Goal: Browse casually

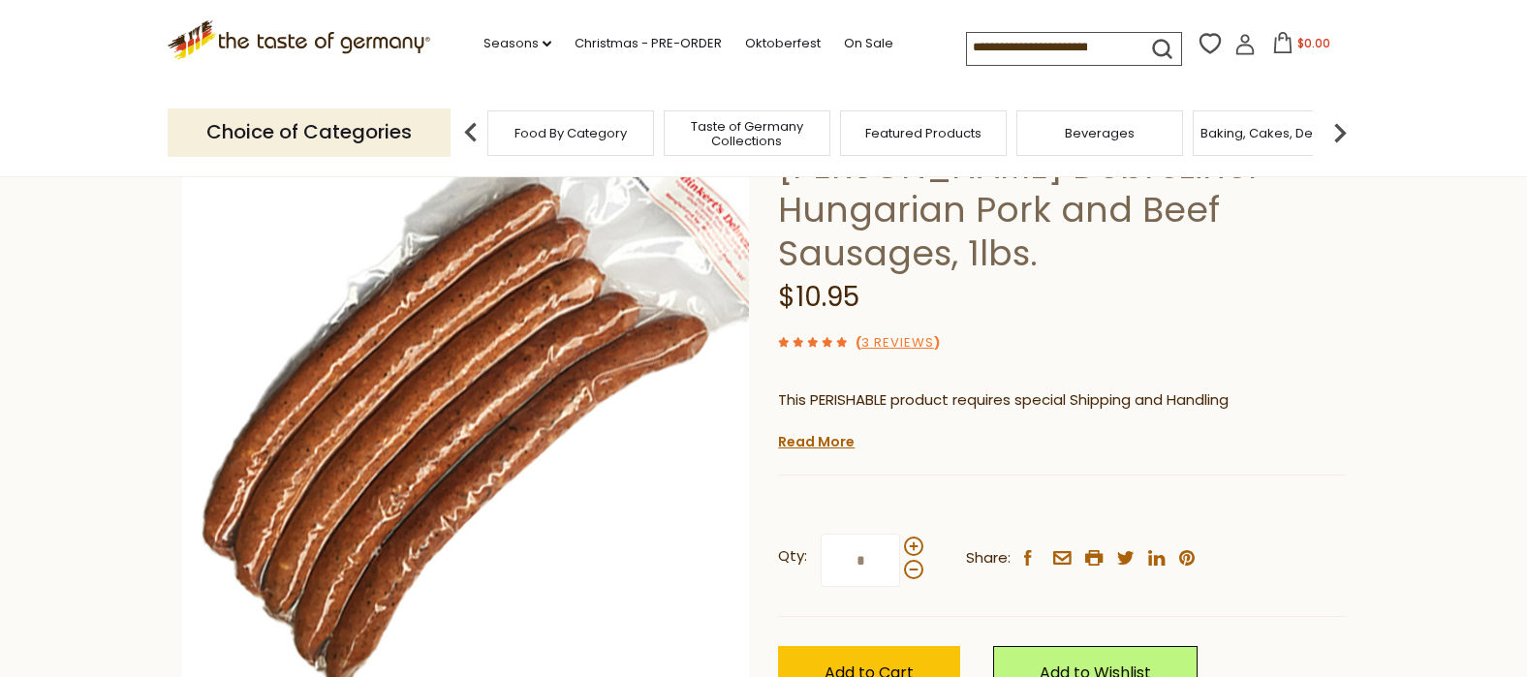
scroll to position [172, 0]
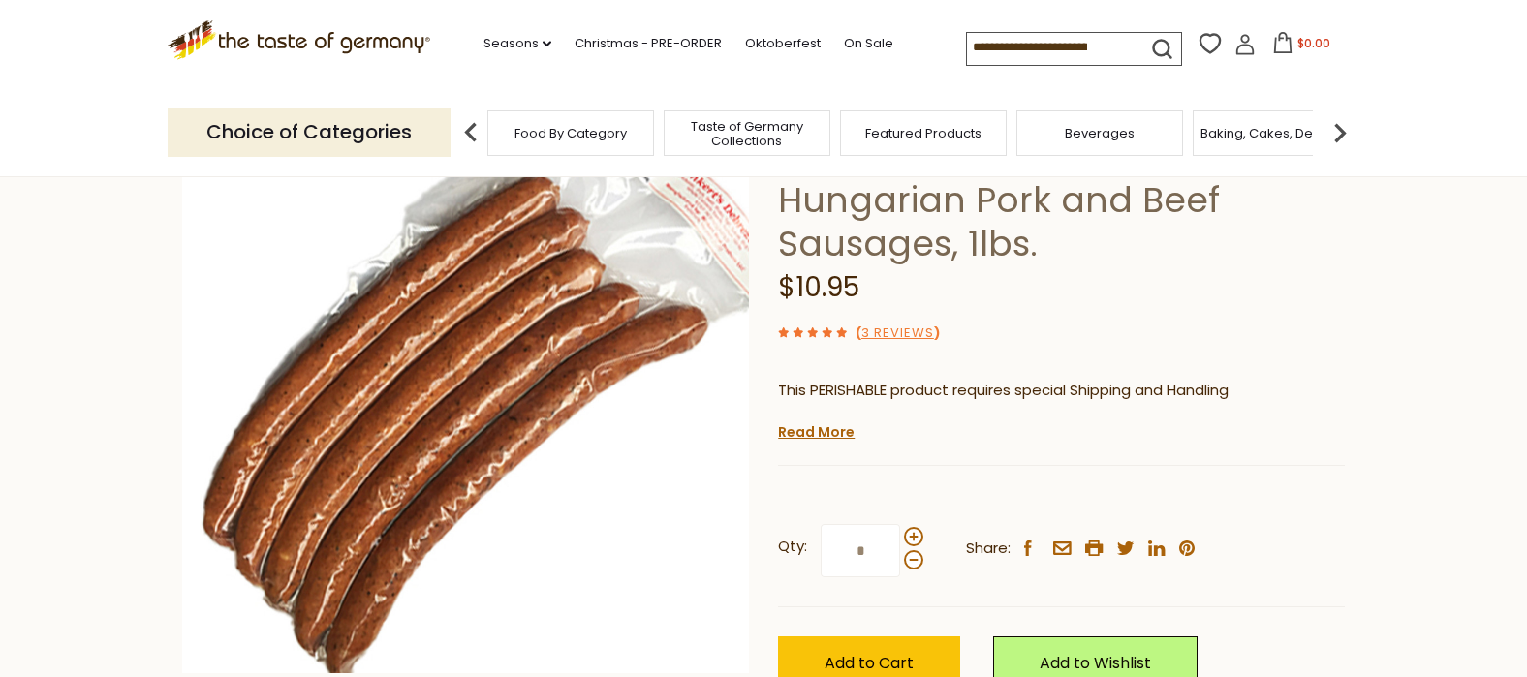
click at [815, 422] on link "Read More" at bounding box center [816, 431] width 77 height 19
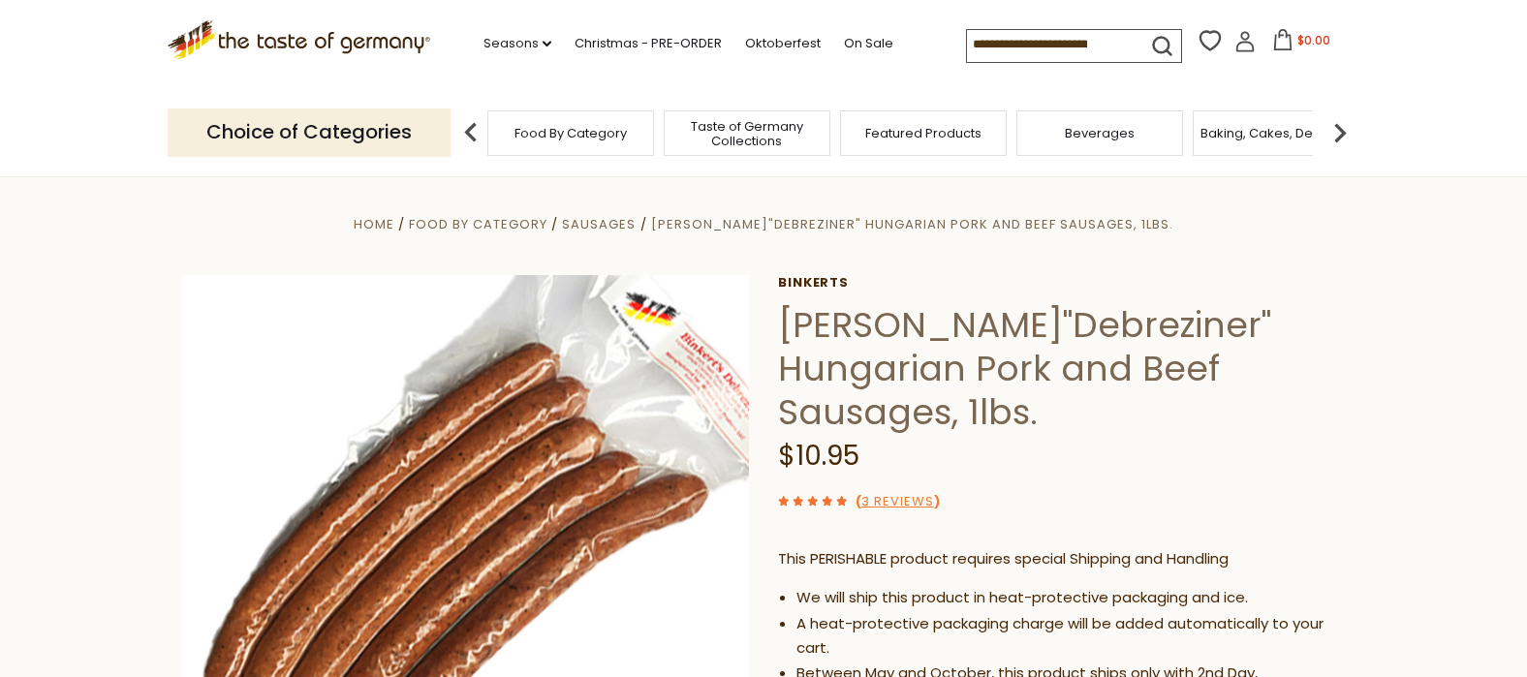
scroll to position [0, 0]
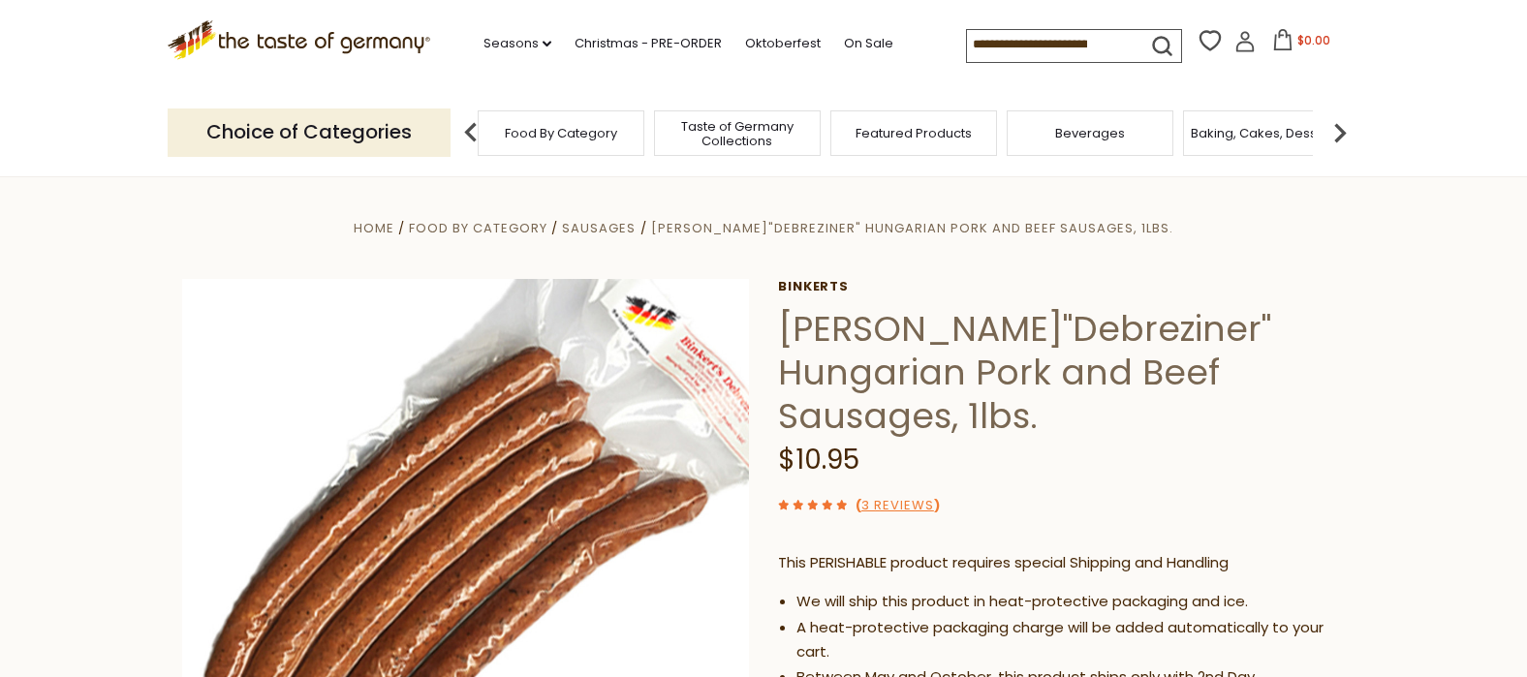
click at [577, 133] on span "Food By Category" at bounding box center [561, 133] width 112 height 15
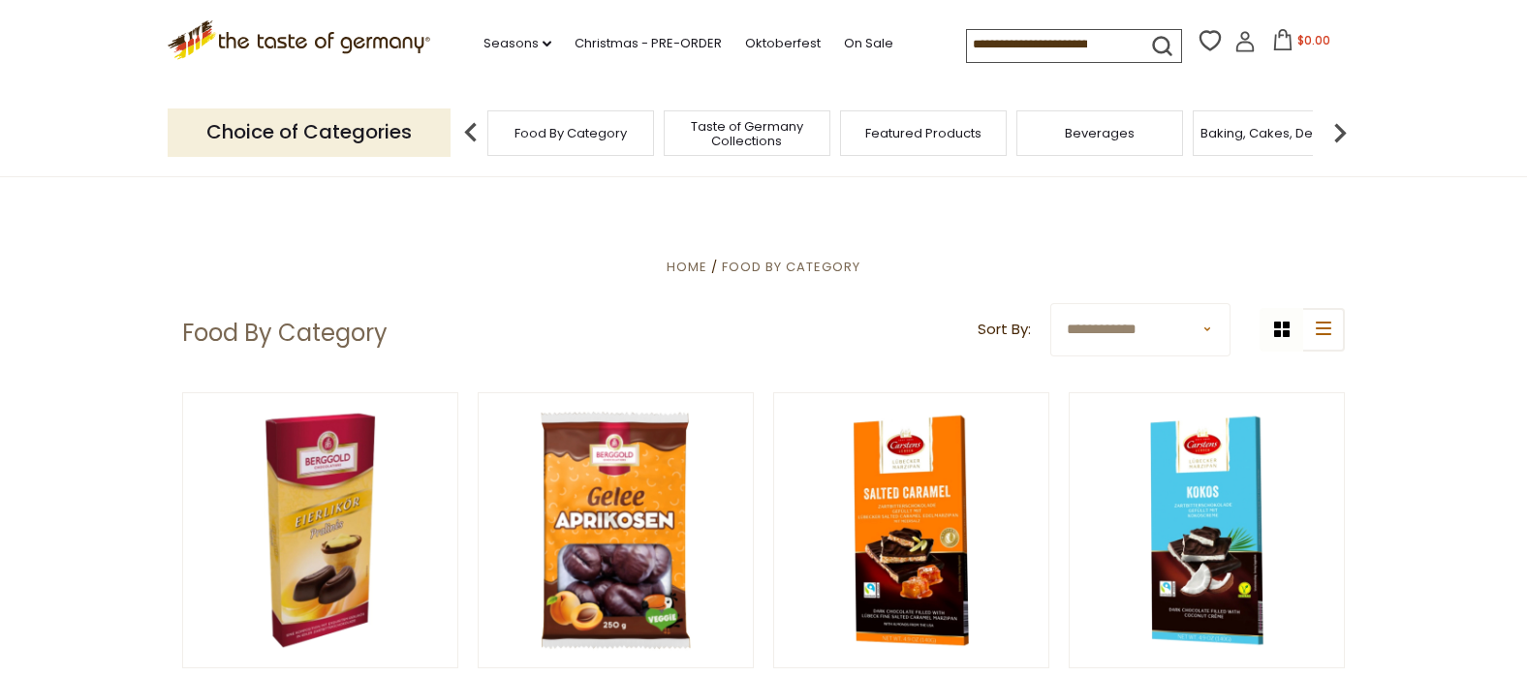
click at [776, 135] on span "Taste of Germany Collections" at bounding box center [746, 133] width 155 height 29
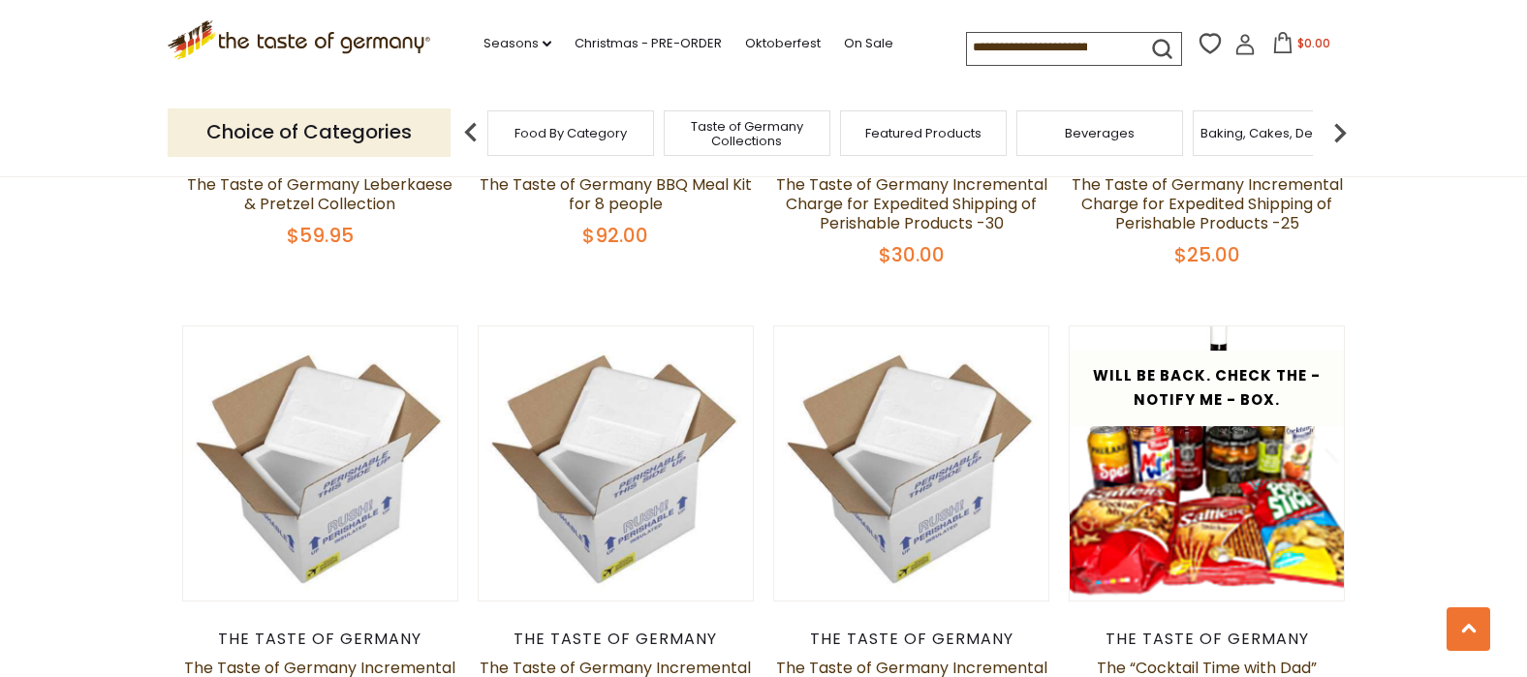
scroll to position [1441, 0]
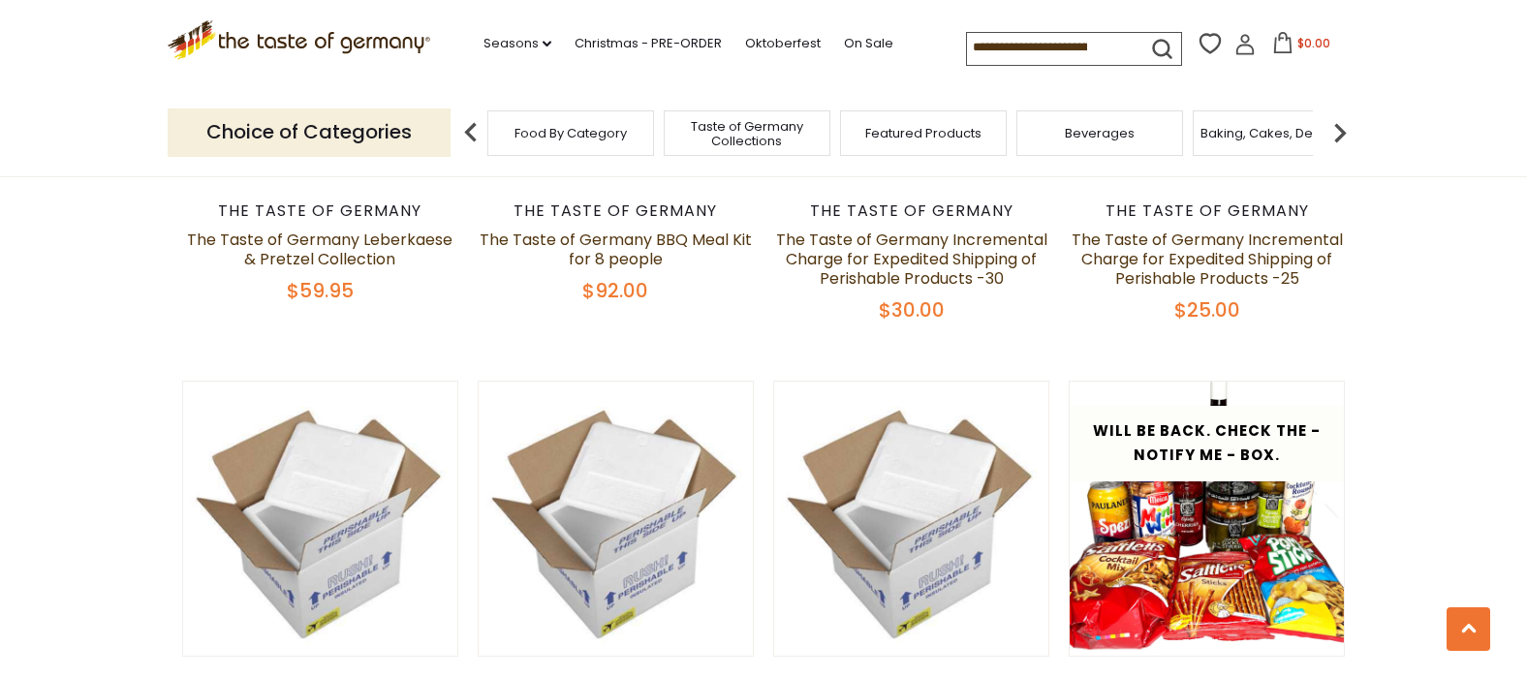
click at [953, 137] on span "Featured Products" at bounding box center [923, 133] width 116 height 15
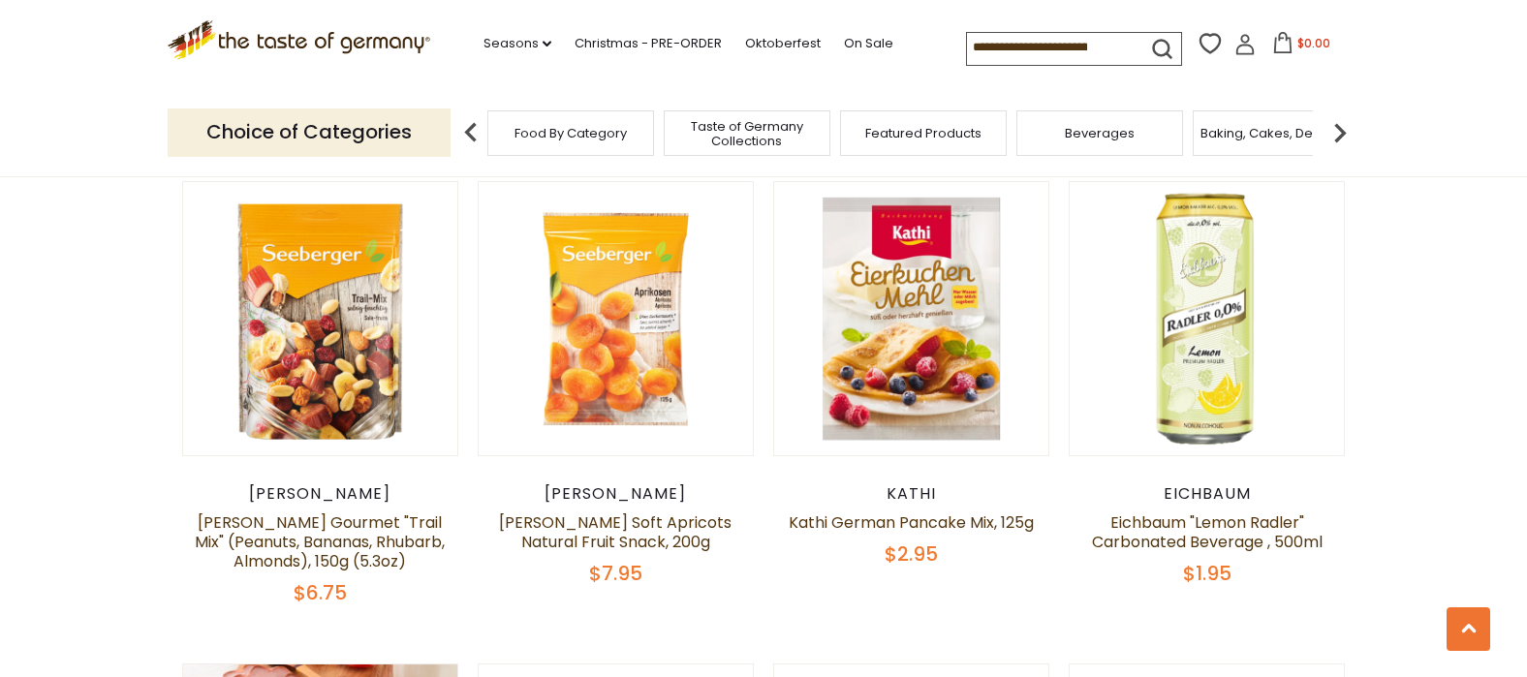
scroll to position [655, 0]
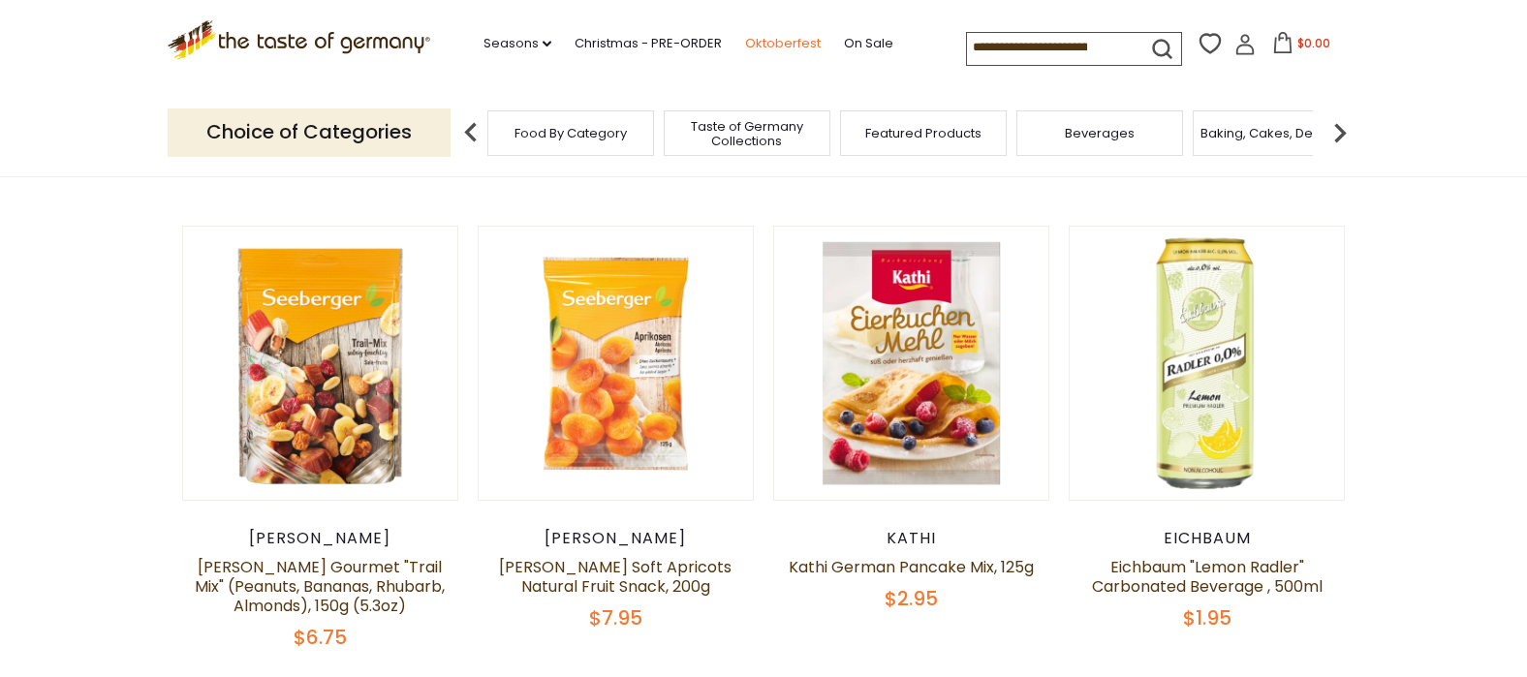
click at [791, 40] on link "Oktoberfest" at bounding box center [783, 43] width 76 height 21
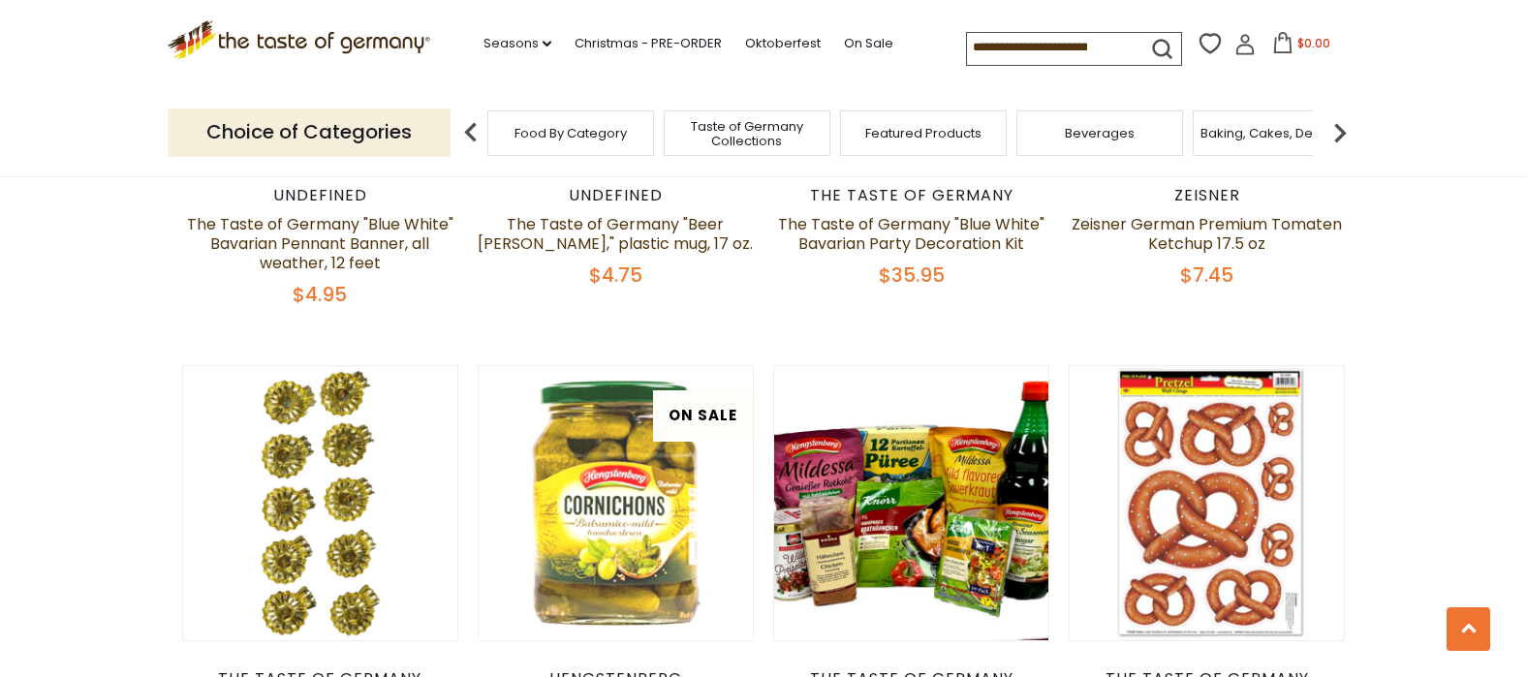
scroll to position [3334, 0]
